Goal: Task Accomplishment & Management: Use online tool/utility

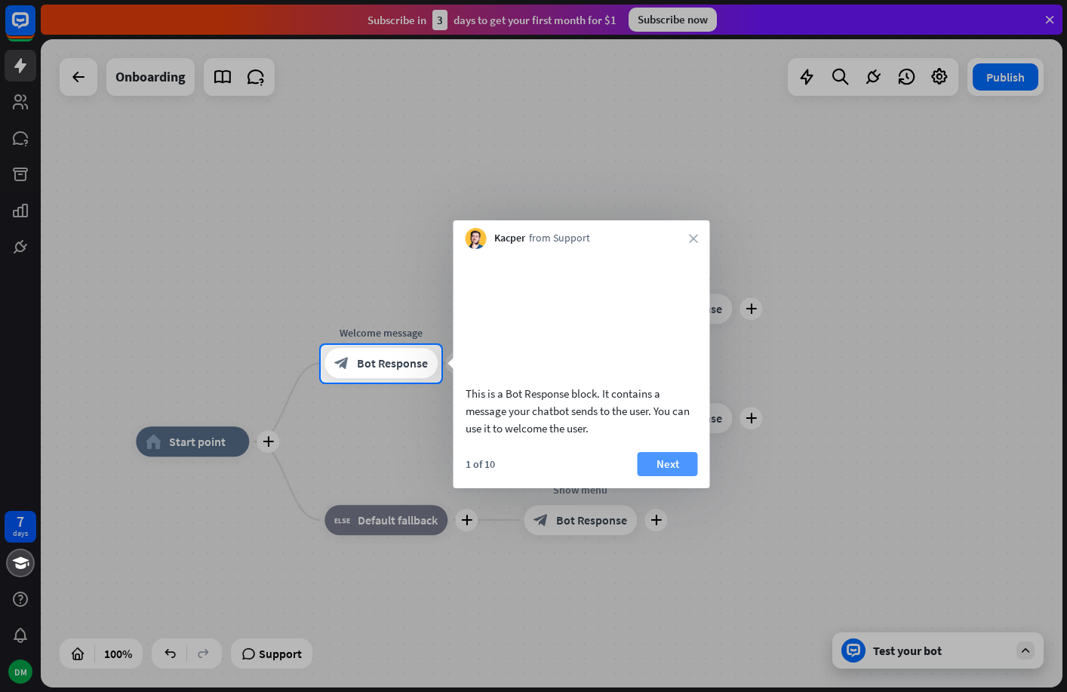
click at [650, 476] on button "Next" at bounding box center [668, 464] width 60 height 24
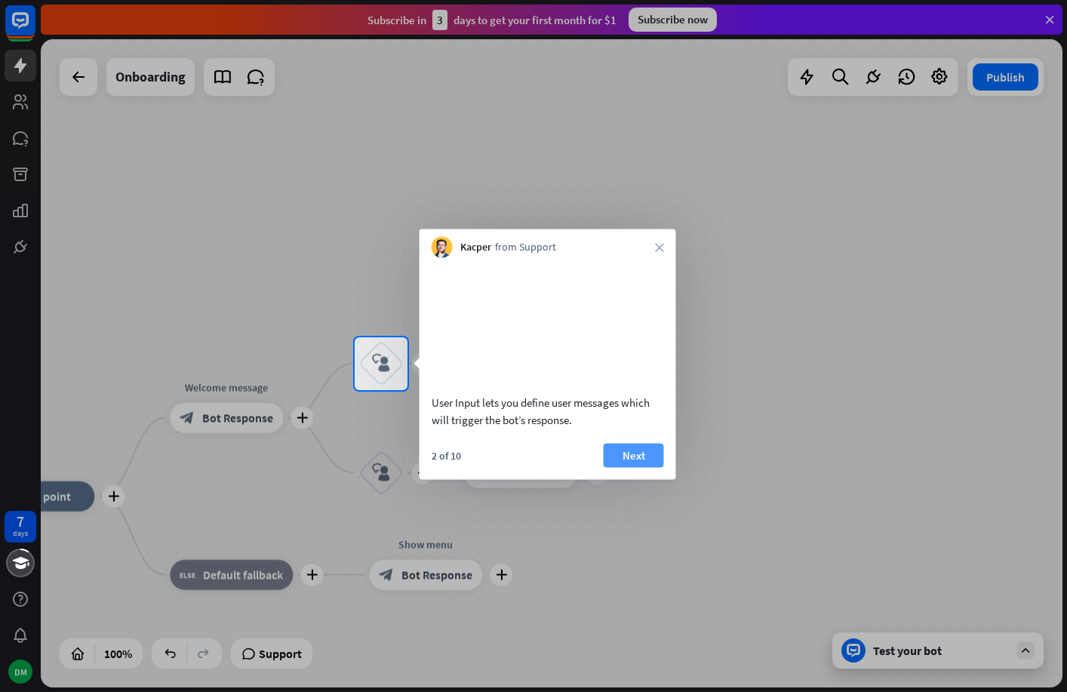
click at [642, 467] on button "Next" at bounding box center [634, 455] width 60 height 24
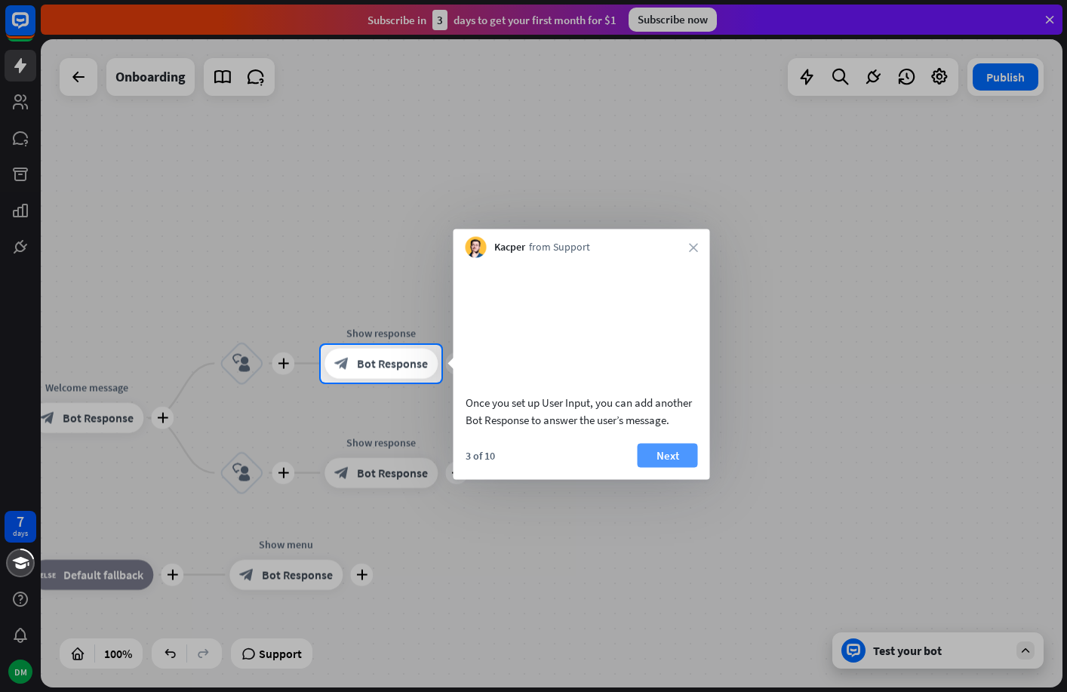
click at [652, 467] on button "Next" at bounding box center [668, 455] width 60 height 24
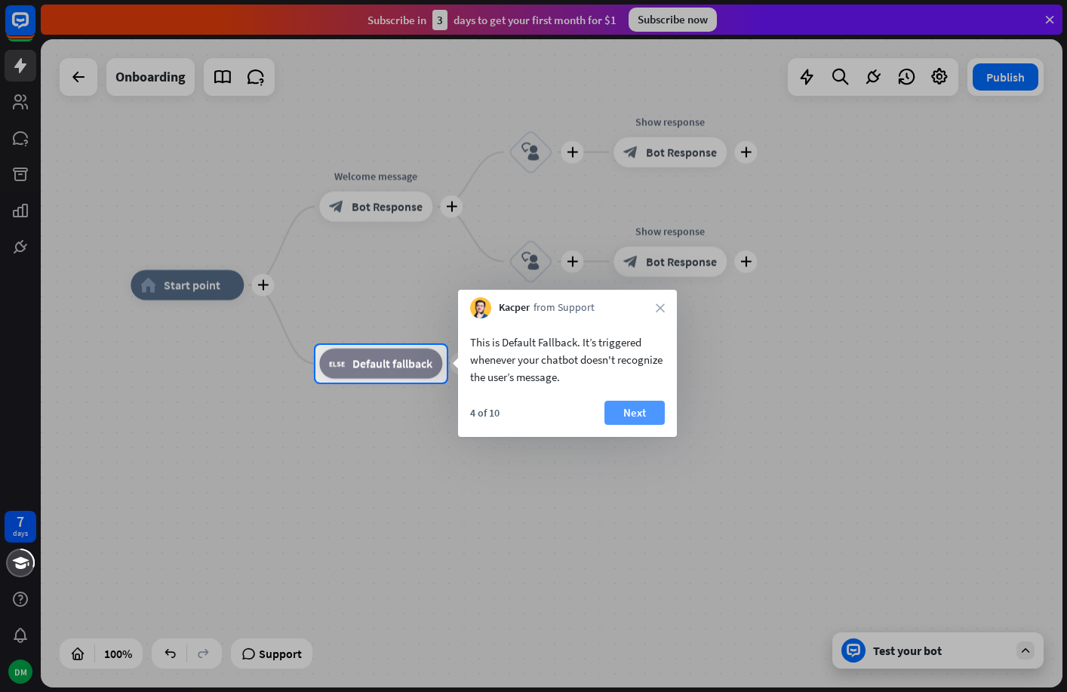
click at [631, 417] on button "Next" at bounding box center [635, 413] width 60 height 24
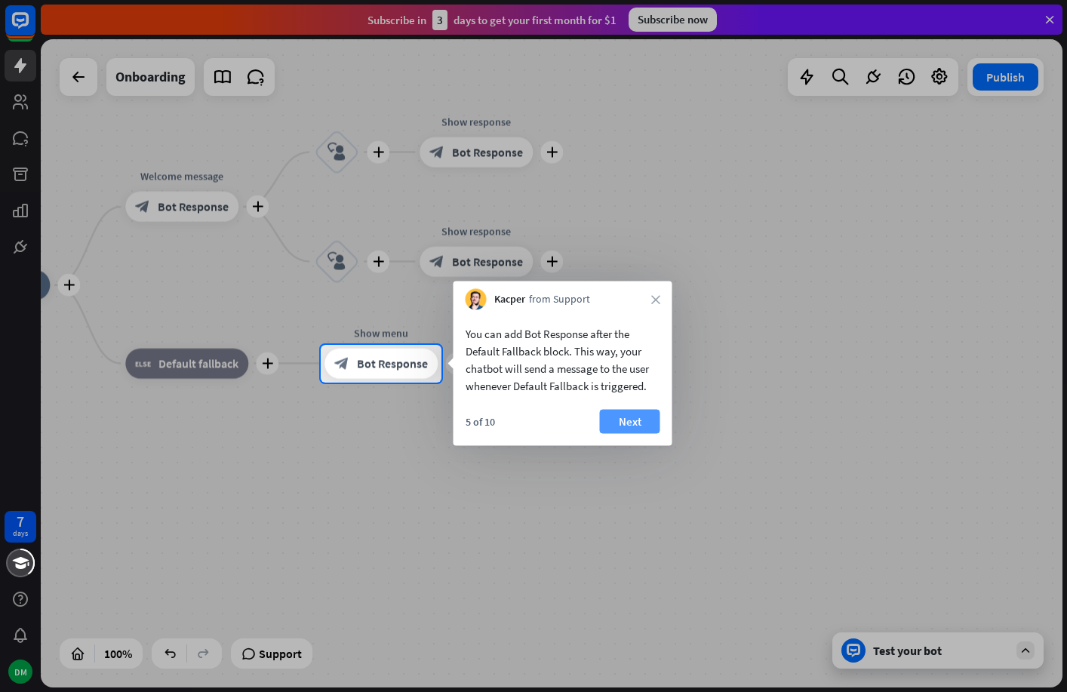
click at [640, 420] on button "Next" at bounding box center [630, 422] width 60 height 24
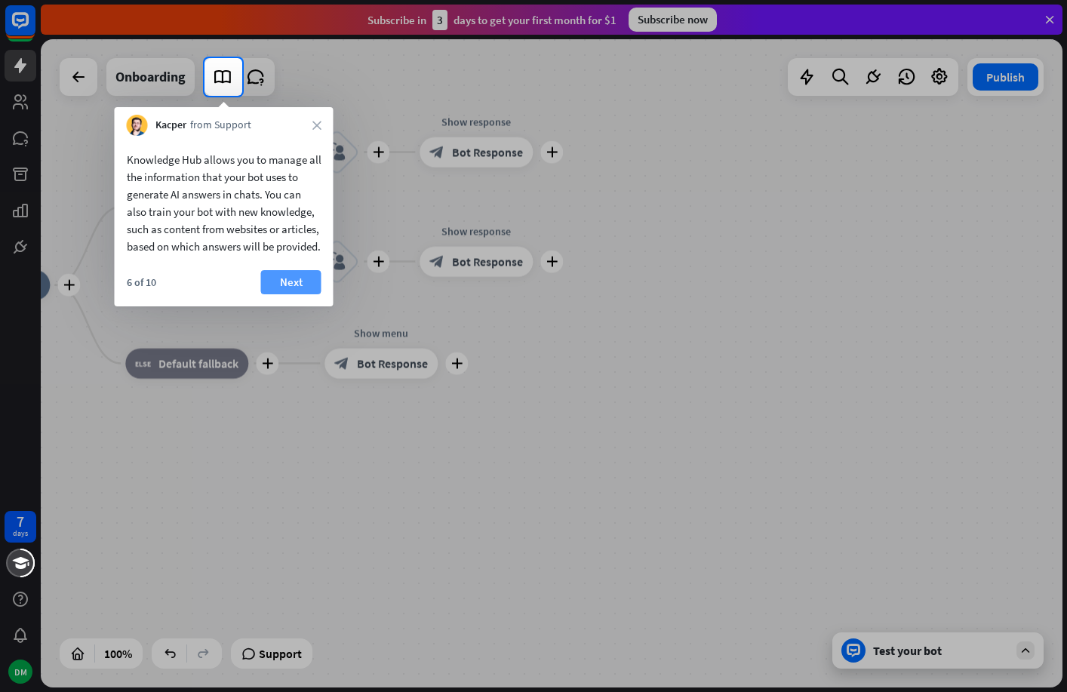
click at [268, 294] on button "Next" at bounding box center [291, 282] width 60 height 24
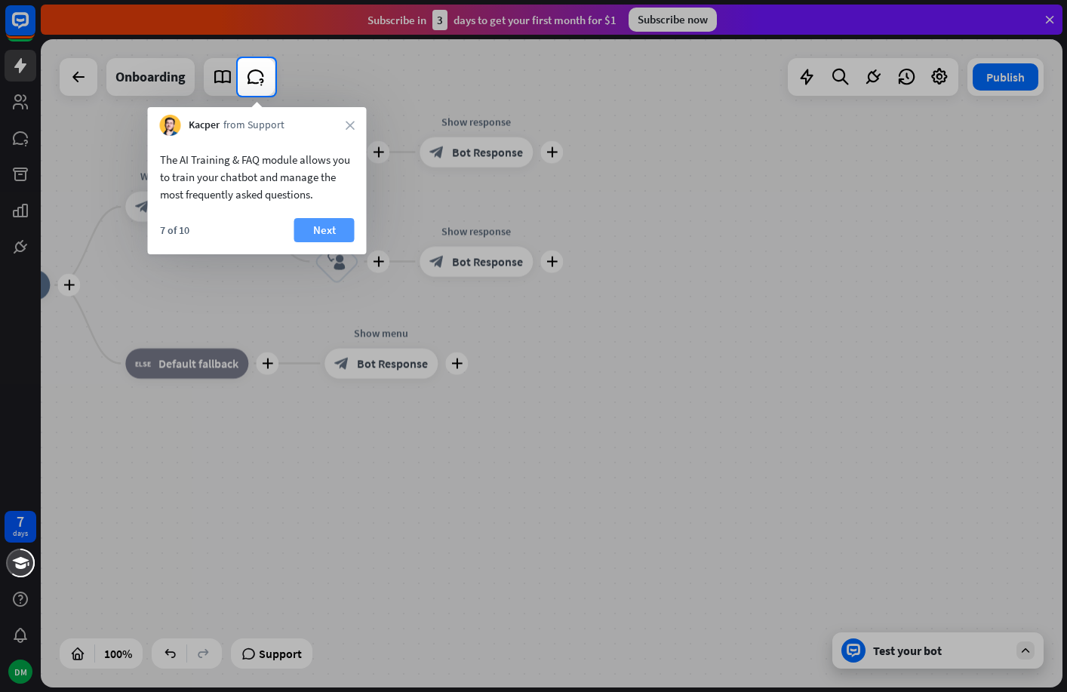
click at [313, 230] on button "Next" at bounding box center [324, 230] width 60 height 24
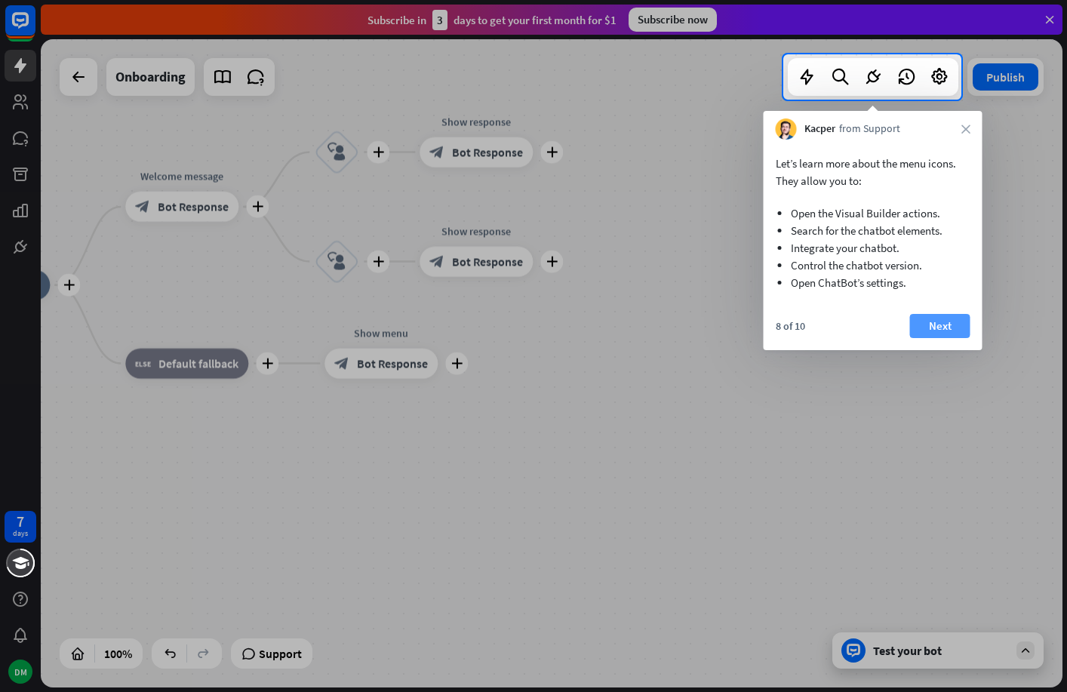
click at [948, 333] on button "Next" at bounding box center [940, 326] width 60 height 24
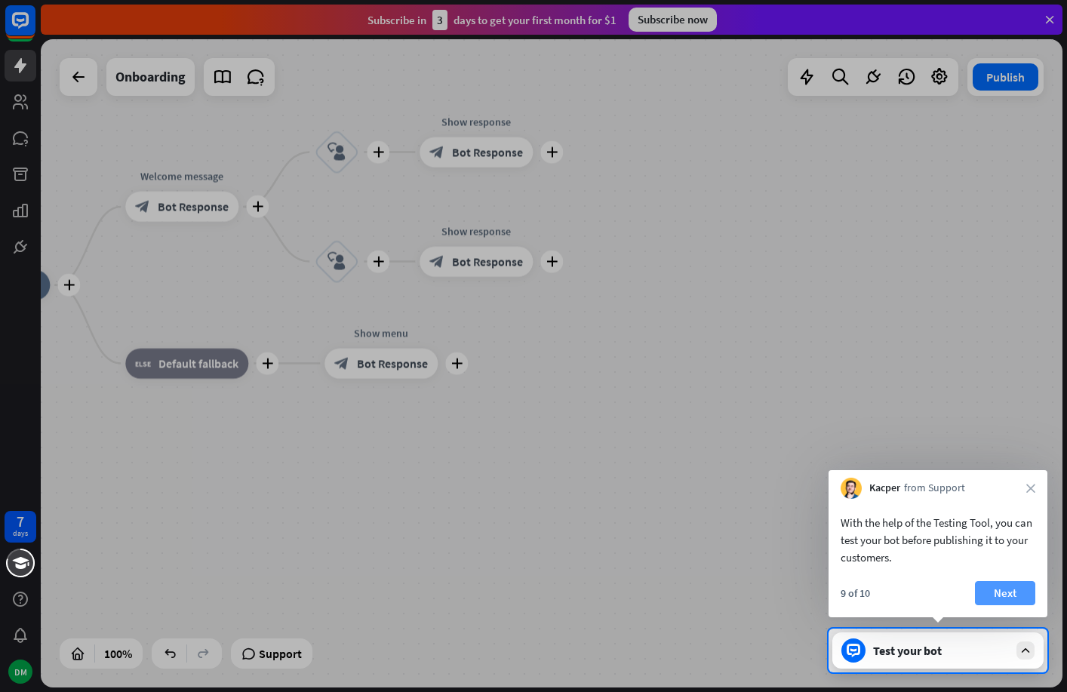
click at [1008, 590] on button "Next" at bounding box center [1005, 593] width 60 height 24
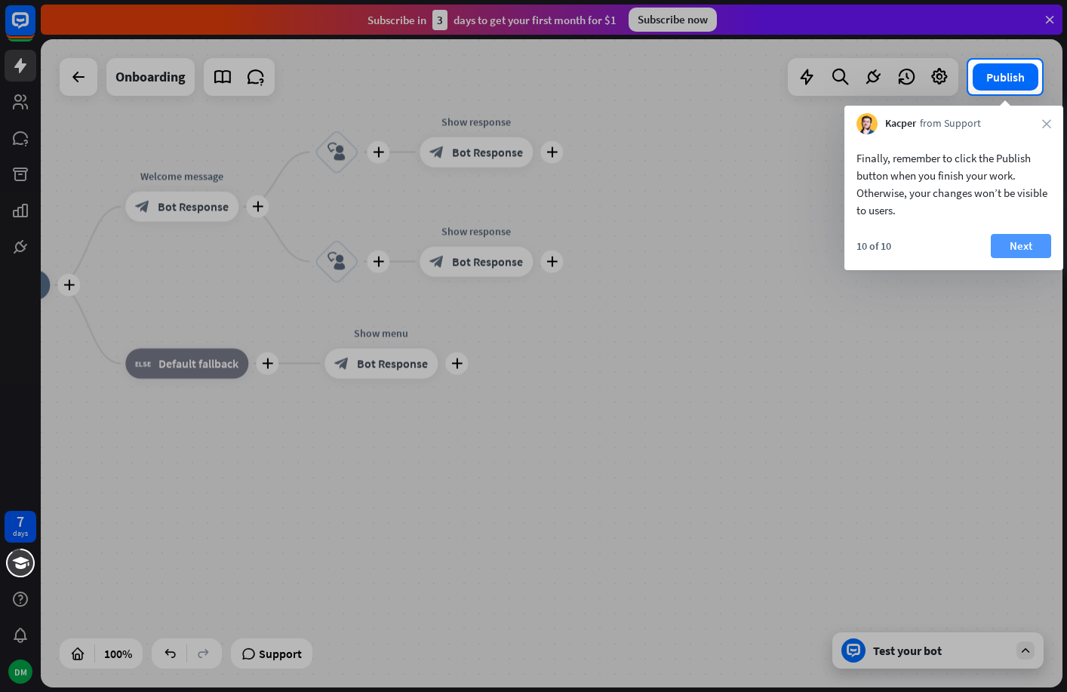
click at [1017, 254] on button "Next" at bounding box center [1021, 246] width 60 height 24
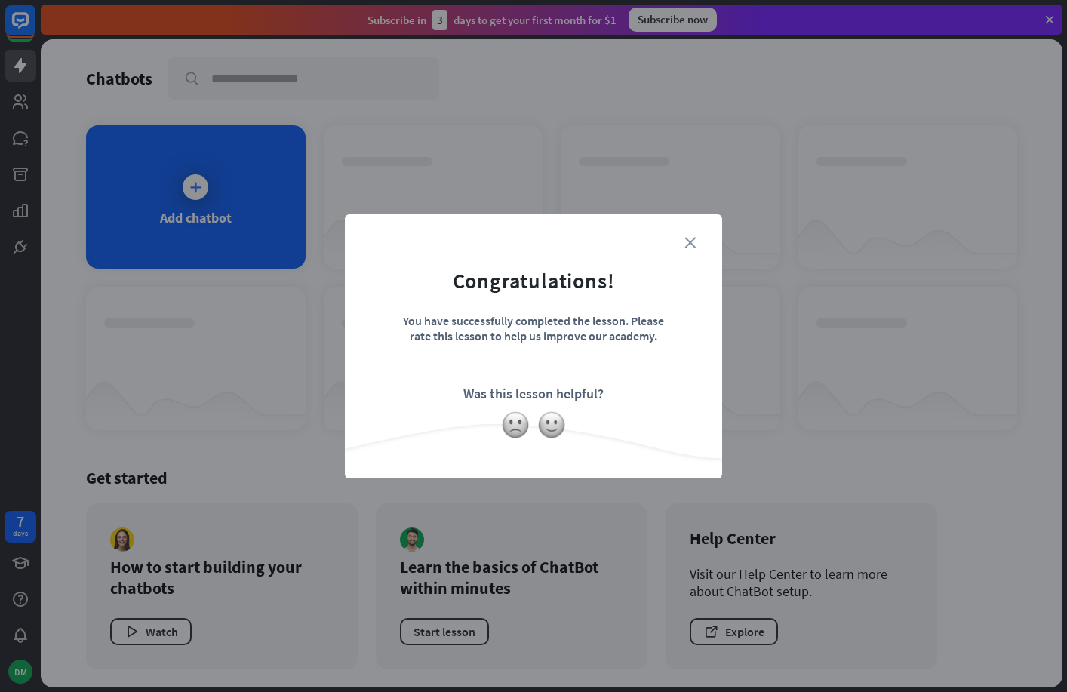
click at [688, 243] on icon "close" at bounding box center [690, 242] width 11 height 11
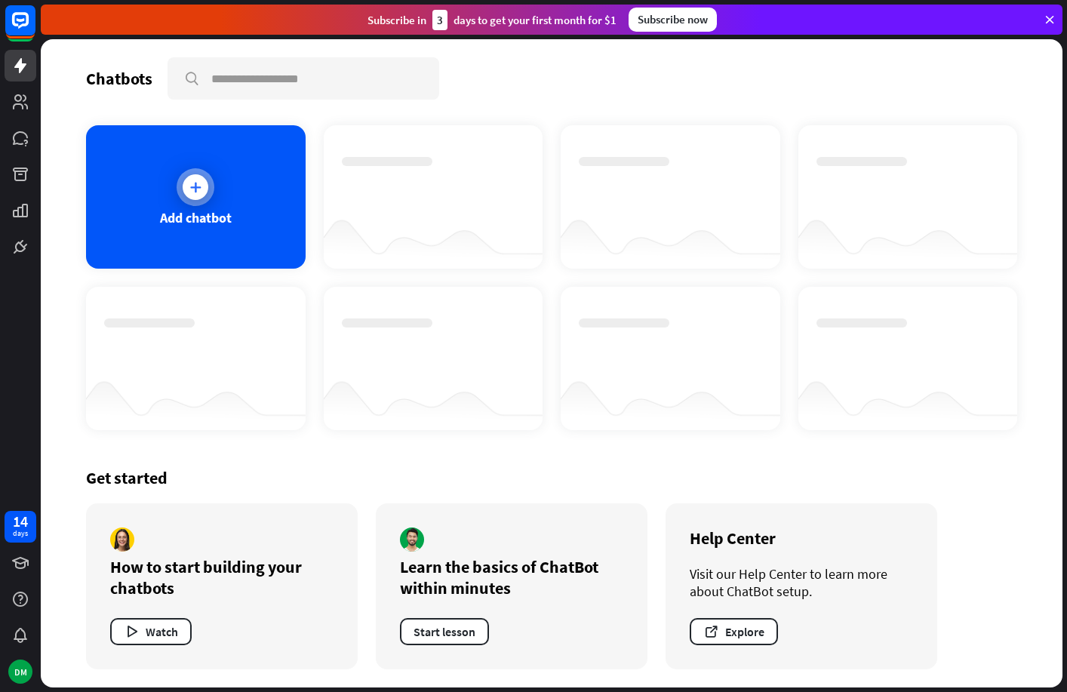
click at [205, 186] on div at bounding box center [196, 187] width 26 height 26
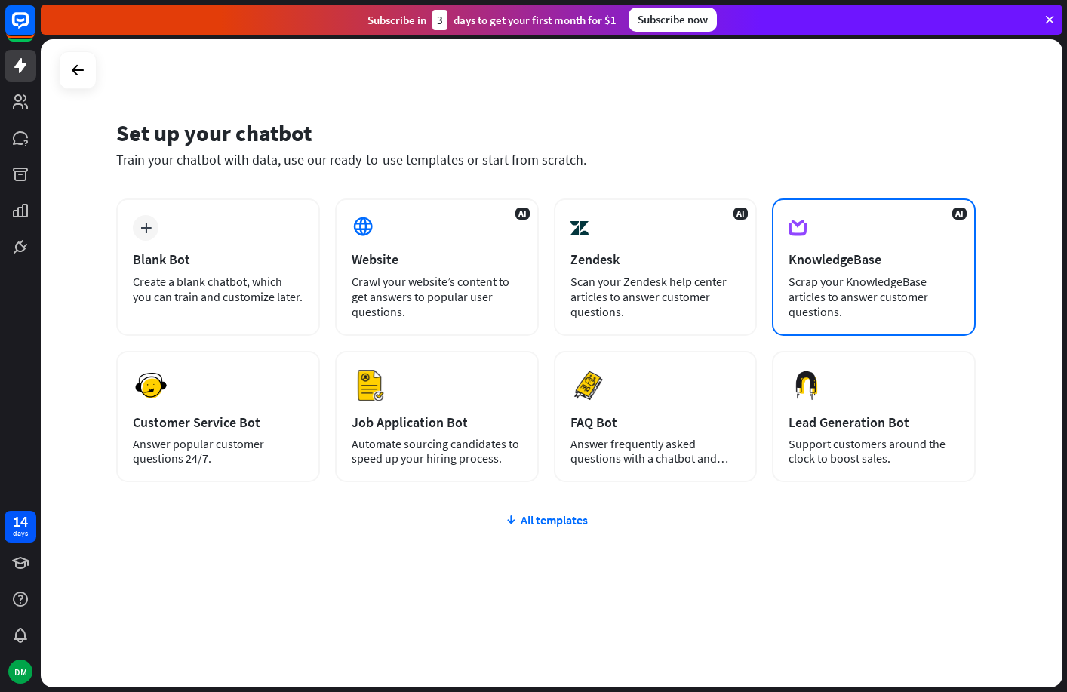
click at [869, 245] on div "AI KnowledgeBase Scrap your KnowledgeBase articles to answer customer questions." at bounding box center [874, 267] width 204 height 137
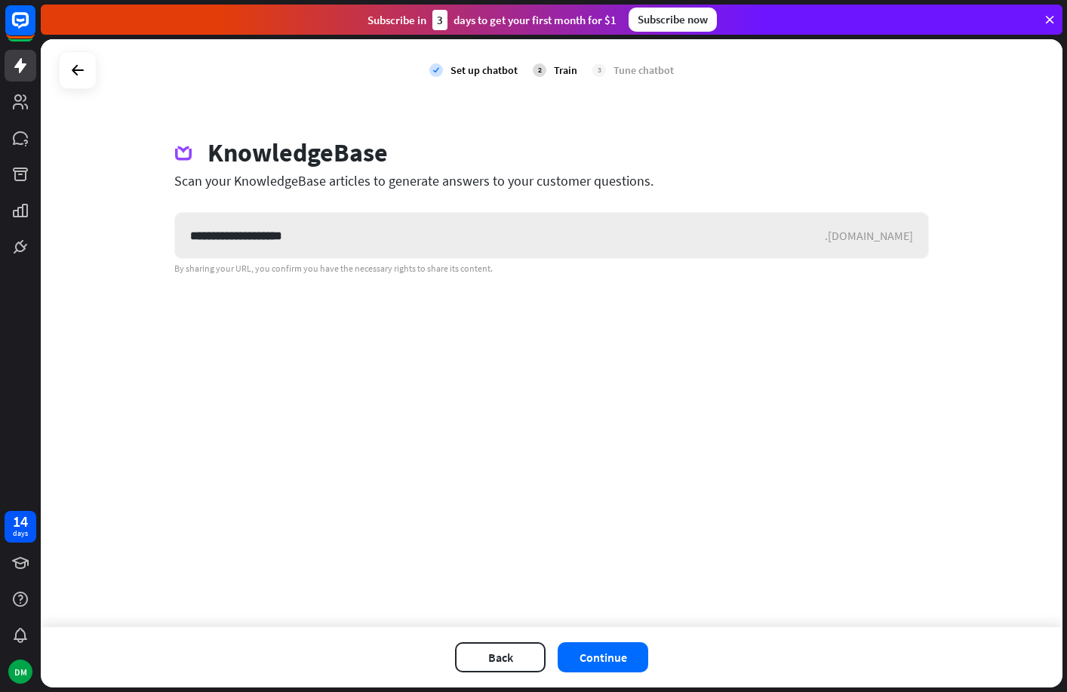
type input "**********"
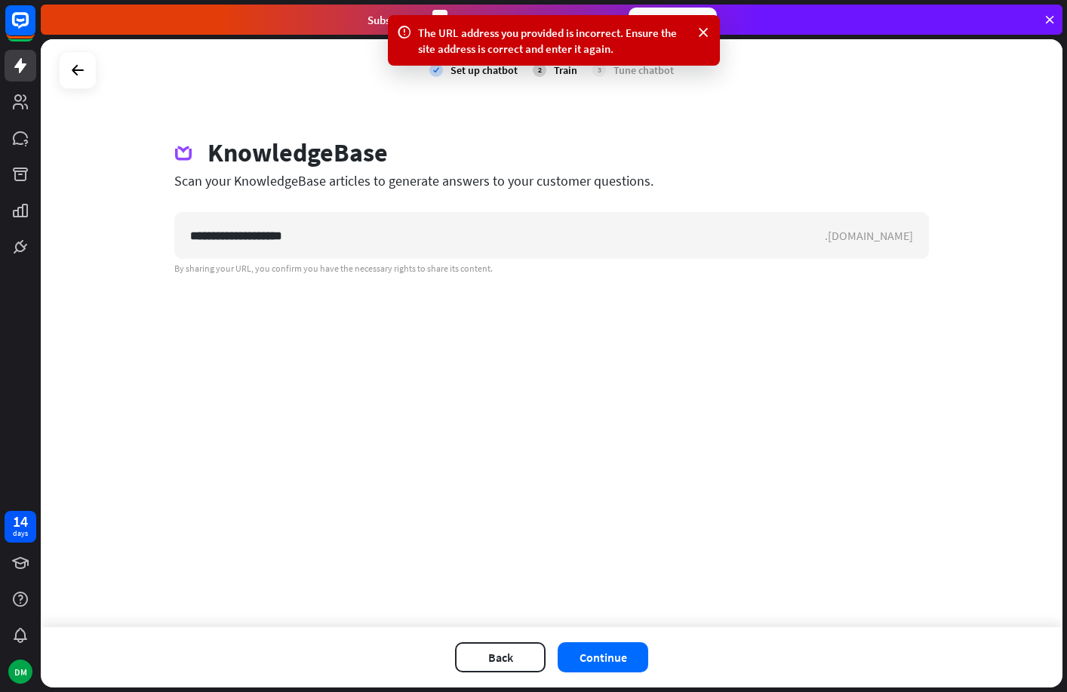
drag, startPoint x: 315, startPoint y: 234, endPoint x: -15, endPoint y: 206, distance: 331.0
click at [0, 206] on html "14 days DM The URL address you provided is incorrect. Ensure the site address i…" at bounding box center [533, 346] width 1067 height 692
click at [495, 659] on button "Back" at bounding box center [500, 657] width 91 height 30
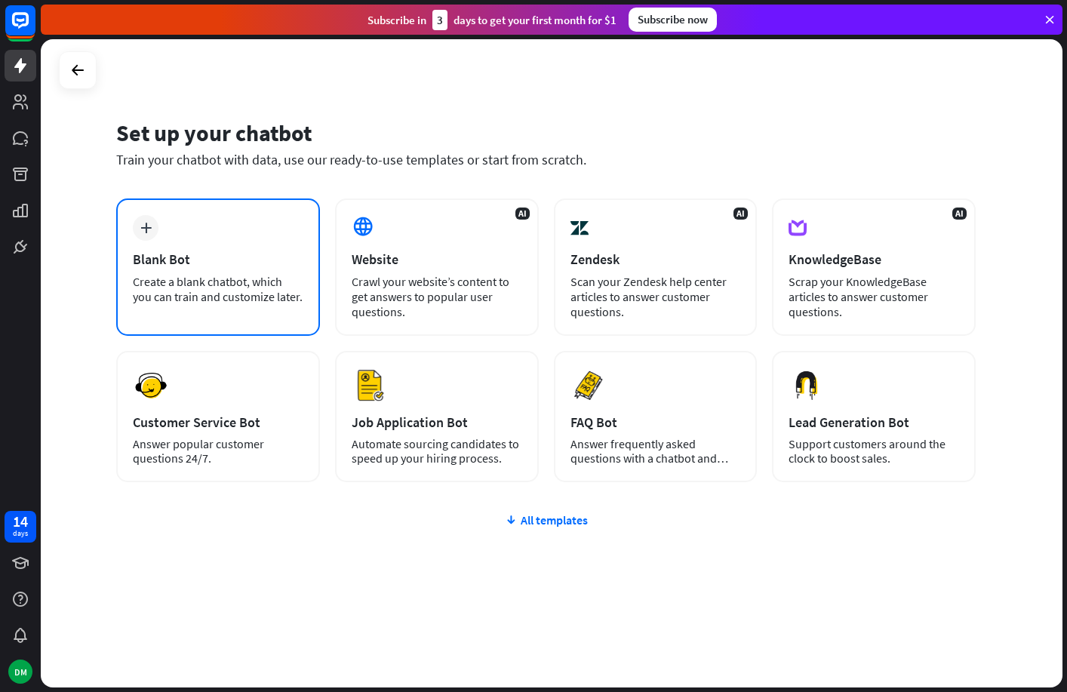
click at [173, 239] on div "plus Blank Bot Create a blank chatbot, which you can train and customize later." at bounding box center [218, 267] width 204 height 137
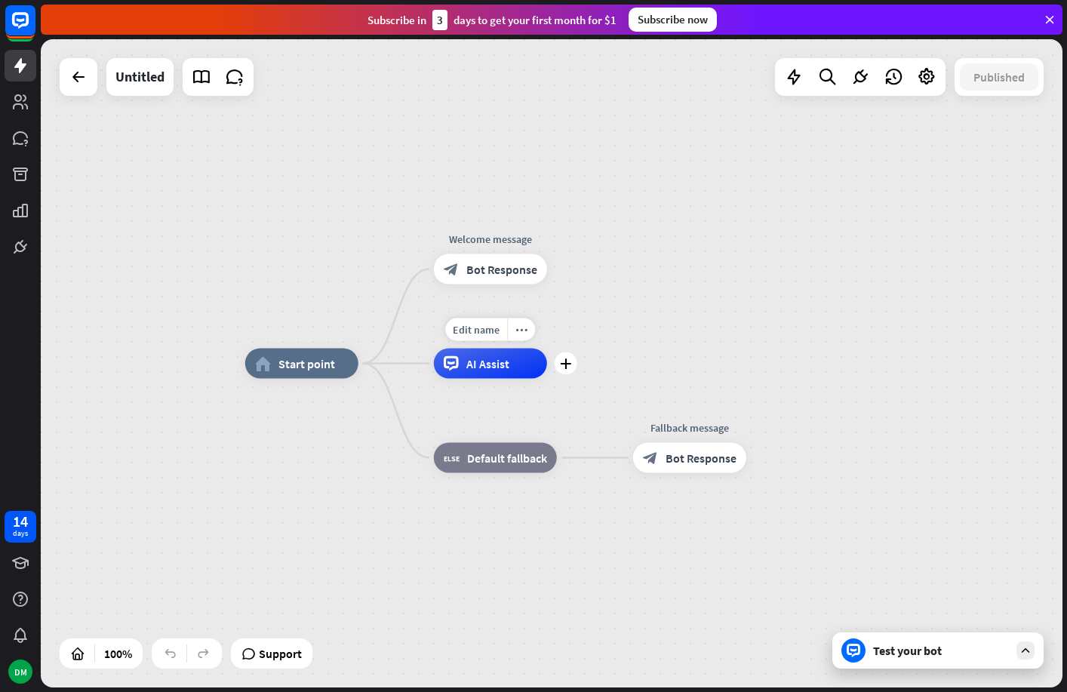
click at [500, 363] on span "AI Assist" at bounding box center [487, 363] width 43 height 15
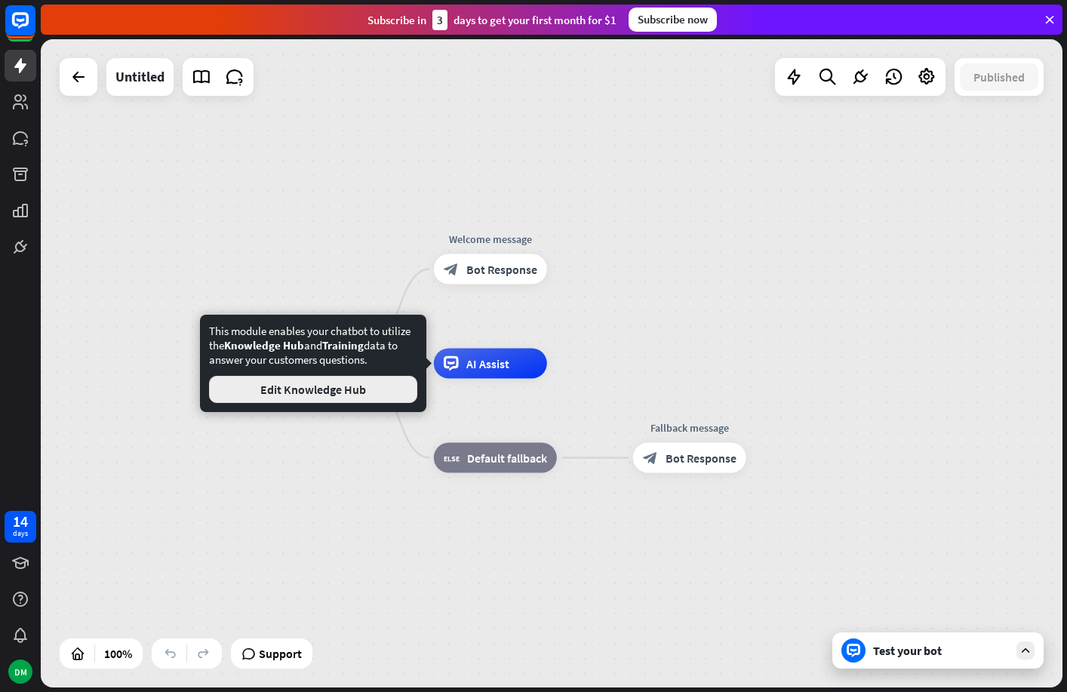
click at [337, 392] on button "Edit Knowledge Hub" at bounding box center [313, 389] width 208 height 27
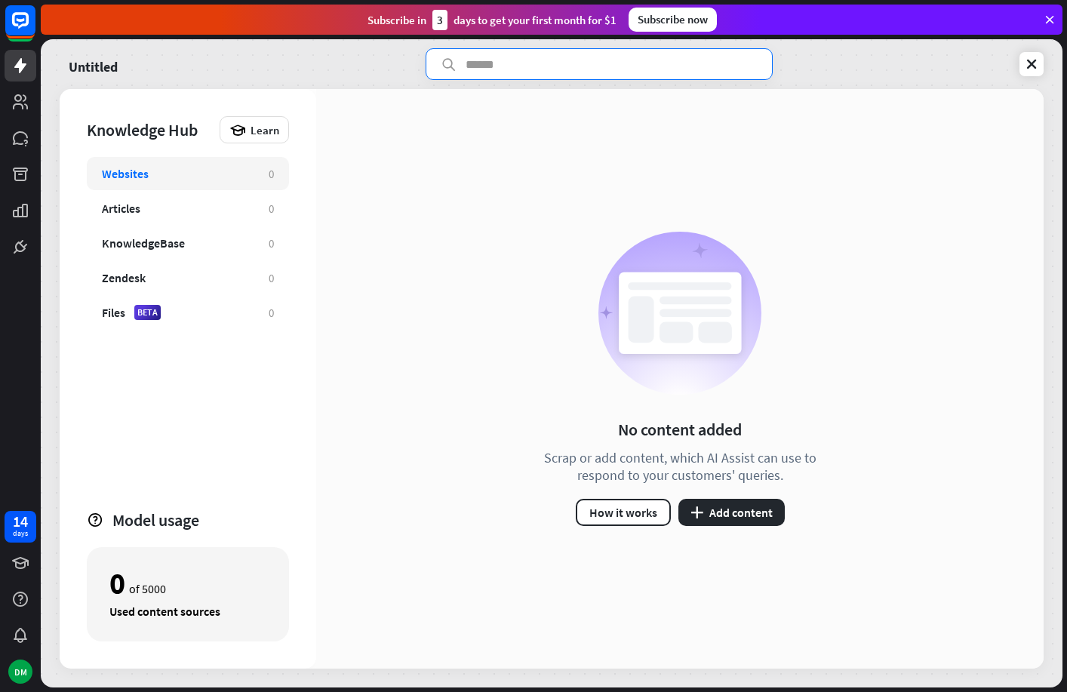
click at [576, 64] on input "text" at bounding box center [599, 64] width 347 height 32
type input "**********"
